Goal: Task Accomplishment & Management: Manage account settings

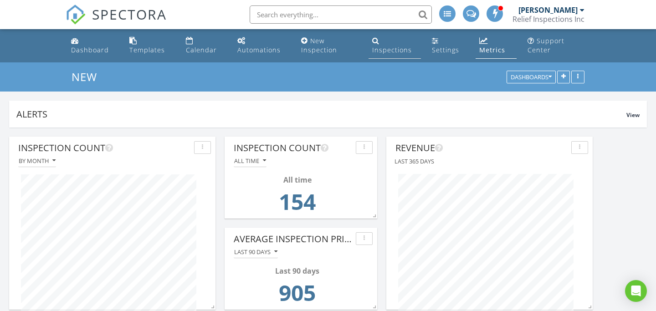
click at [377, 51] on div "Inspections" at bounding box center [392, 50] width 40 height 9
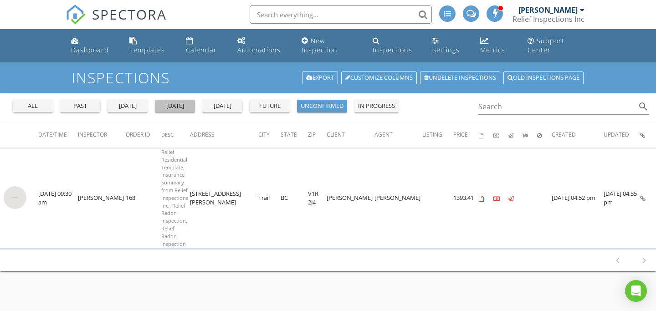
click at [176, 107] on div "today" at bounding box center [174, 106] width 33 height 9
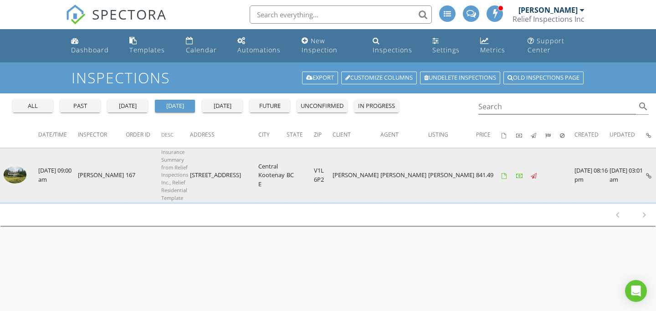
click at [15, 175] on img at bounding box center [15, 174] width 23 height 17
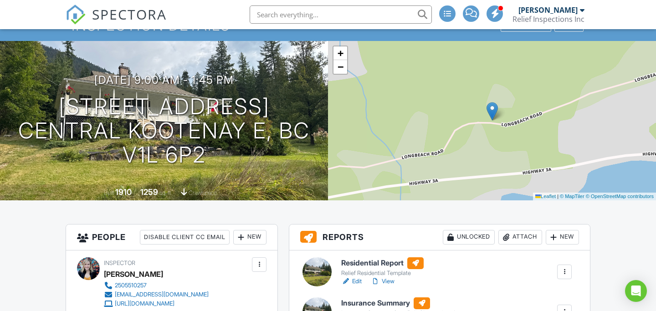
scroll to position [54, 0]
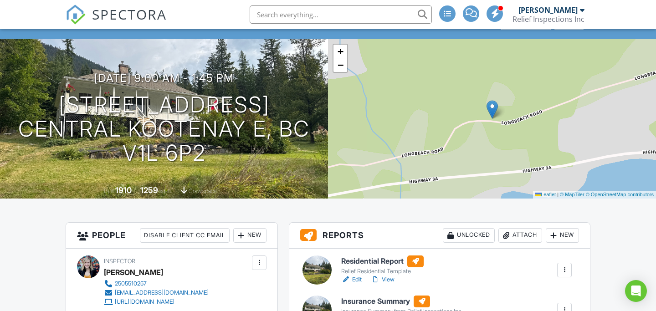
click at [387, 280] on link "View" at bounding box center [383, 279] width 24 height 9
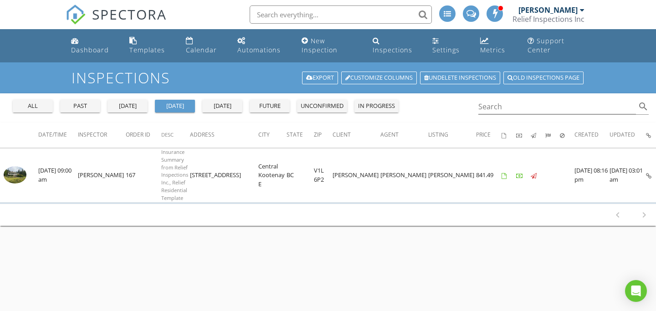
click at [320, 108] on div "unconfirmed" at bounding box center [322, 106] width 43 height 9
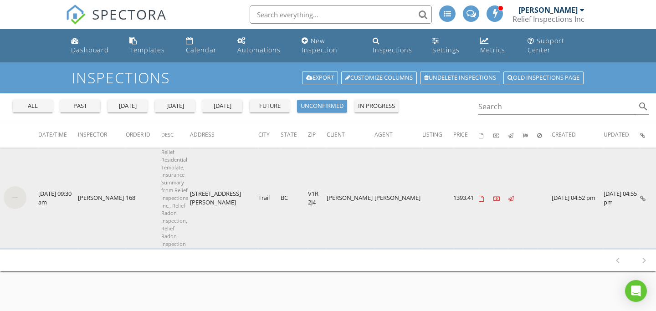
click at [18, 200] on img at bounding box center [15, 197] width 23 height 23
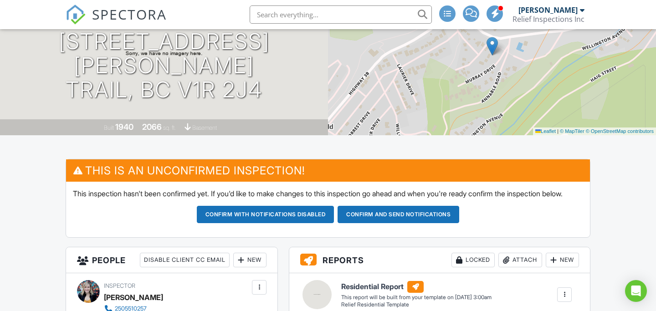
scroll to position [129, 0]
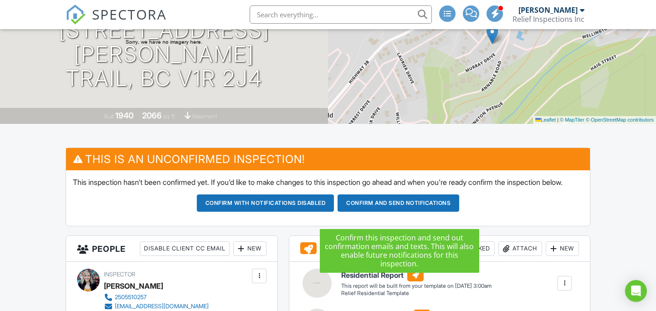
click at [334, 212] on button "Confirm and send notifications" at bounding box center [266, 202] width 138 height 17
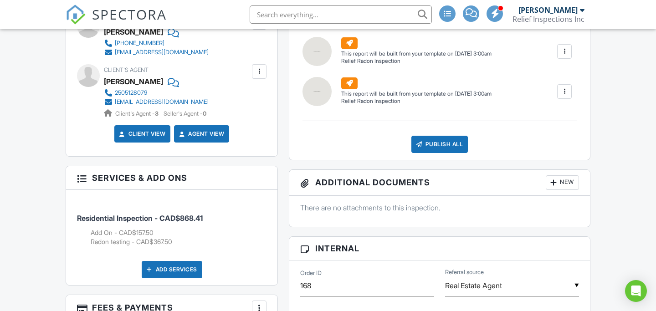
scroll to position [359, 0]
